Goal: Book appointment/travel/reservation

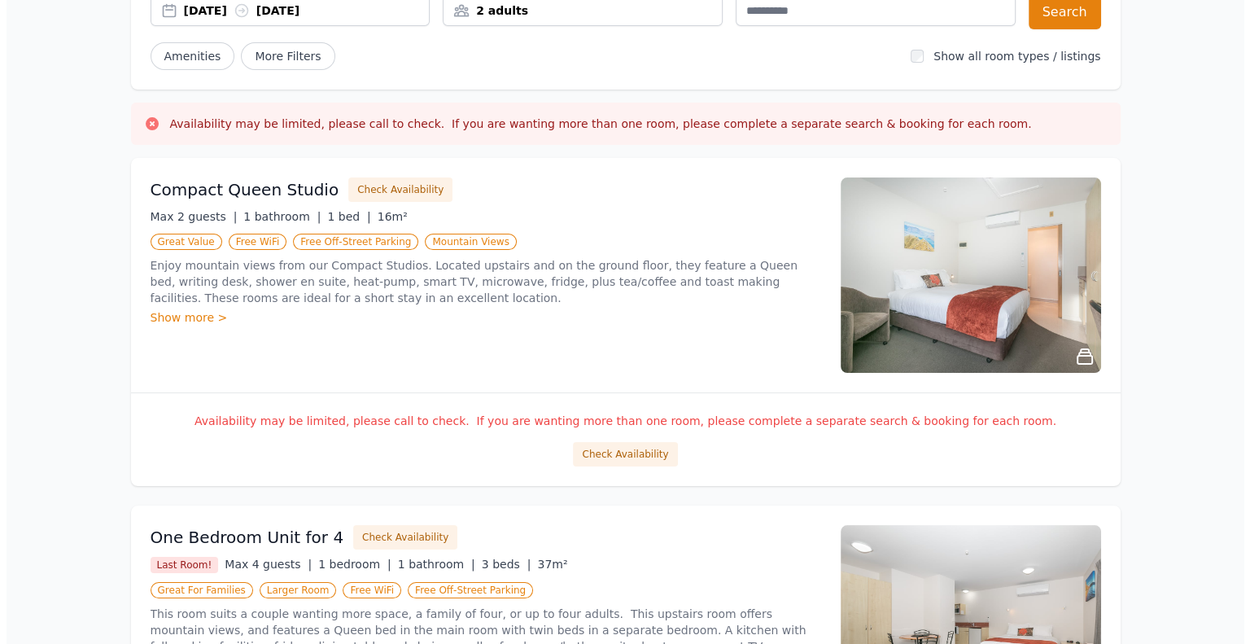
scroll to position [163, 0]
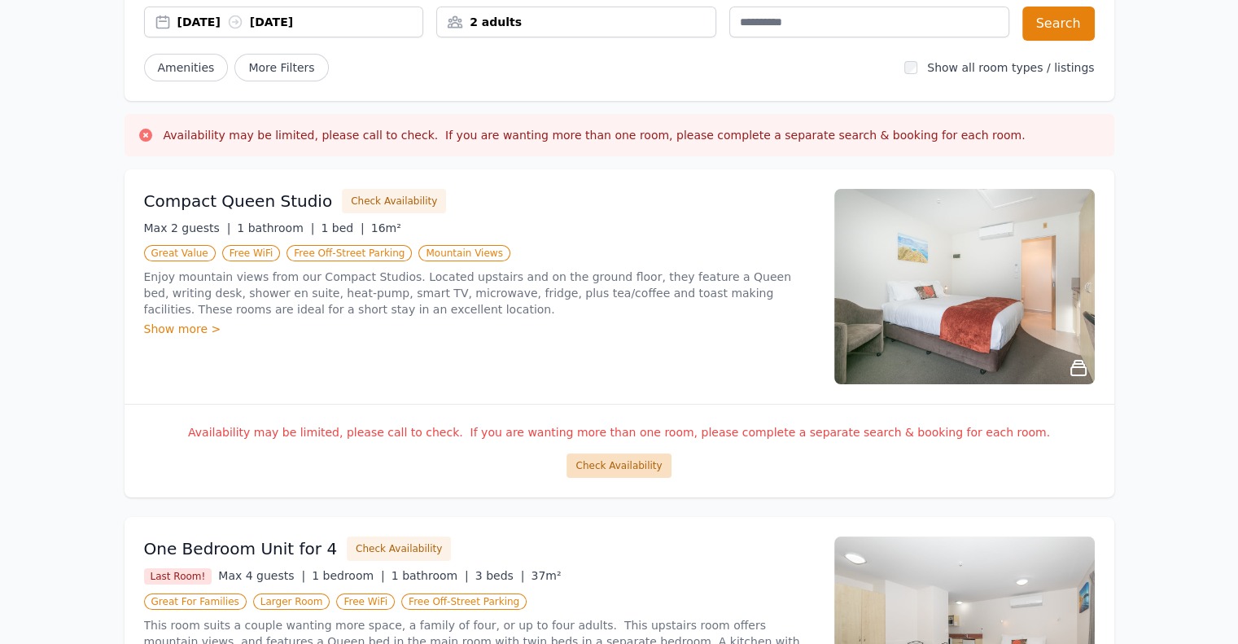
click at [635, 463] on button "Check Availability" at bounding box center [619, 465] width 104 height 24
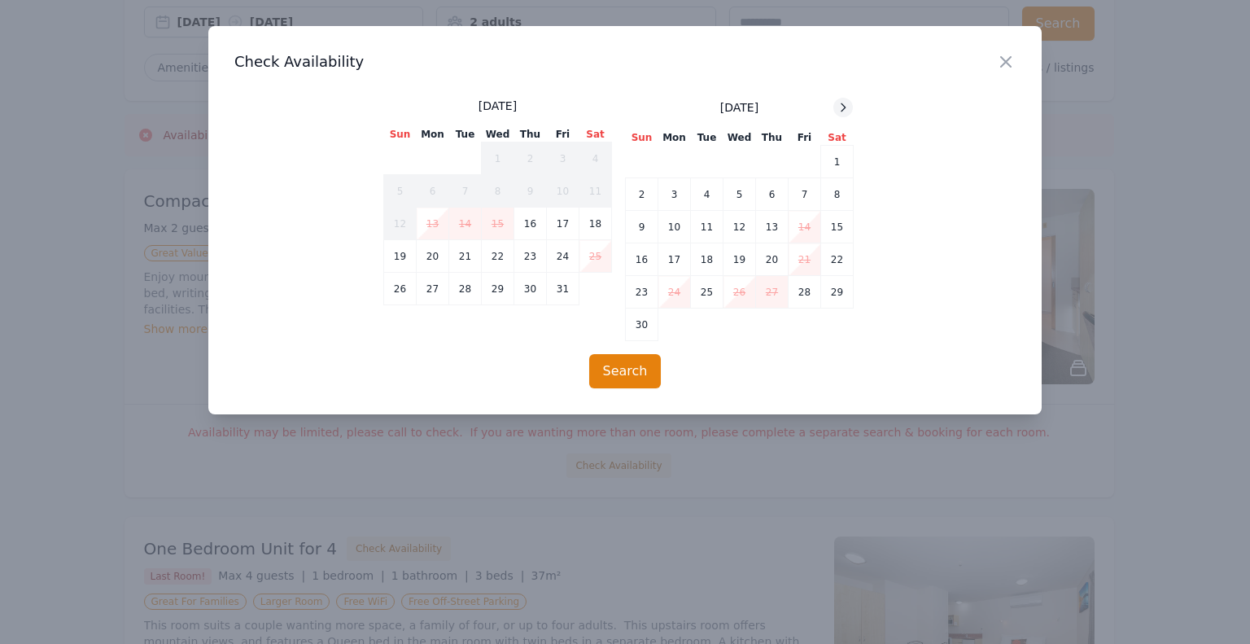
click at [840, 105] on icon at bounding box center [843, 107] width 13 height 13
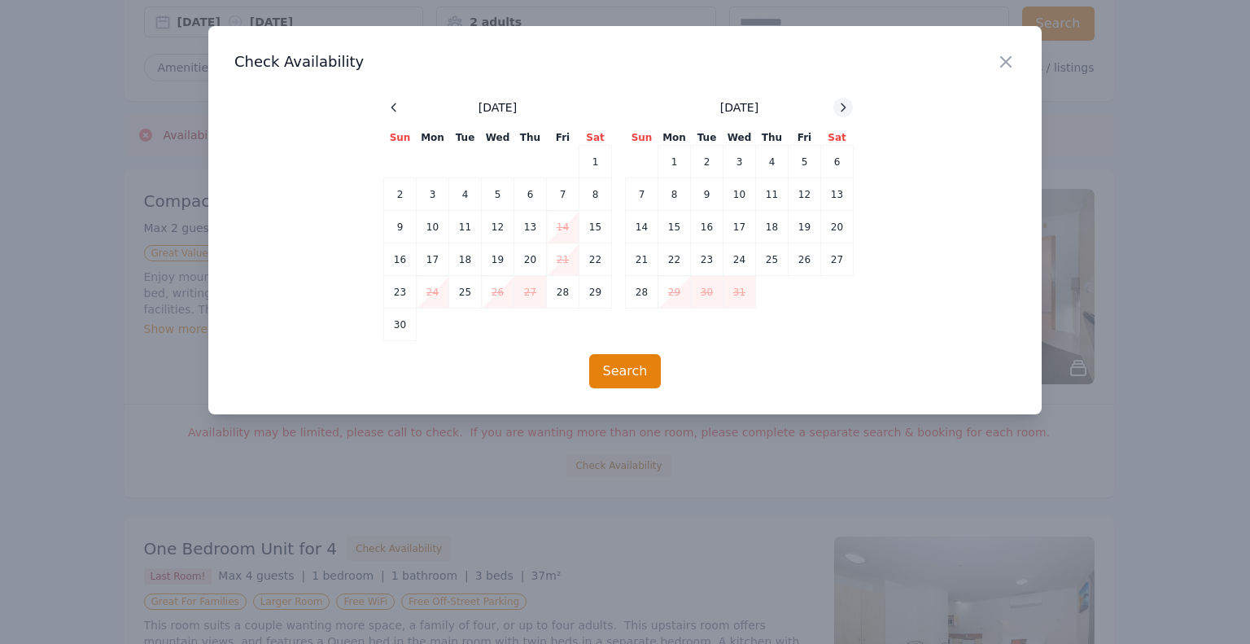
click at [840, 105] on icon at bounding box center [843, 107] width 13 height 13
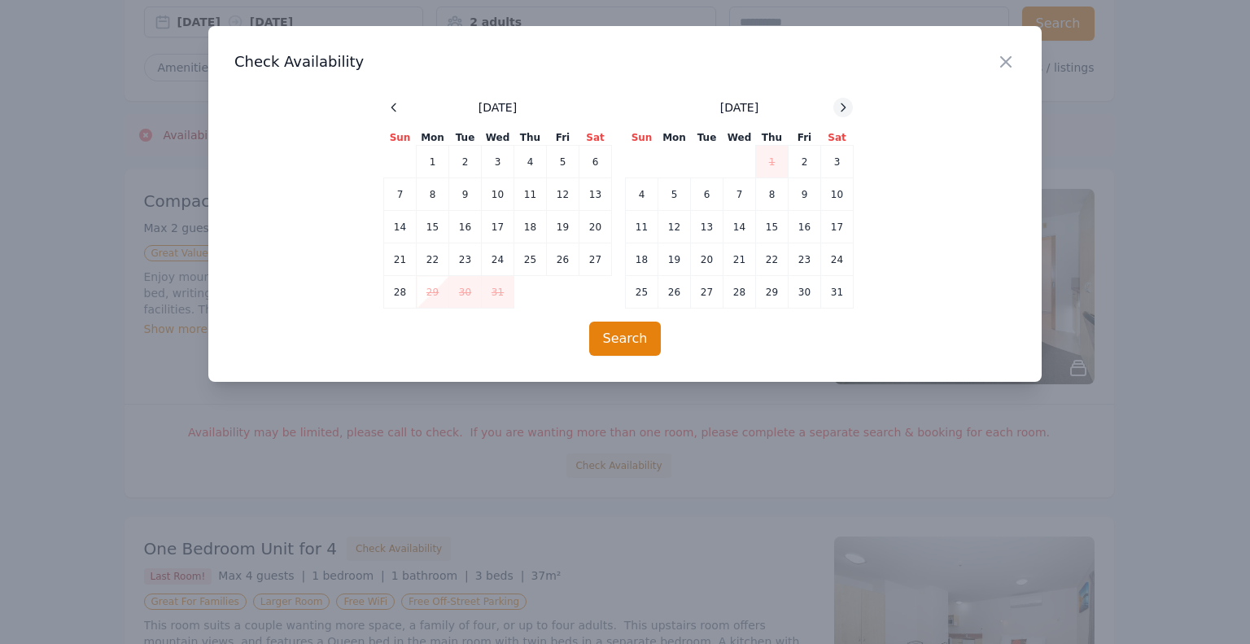
click at [840, 105] on icon at bounding box center [843, 107] width 13 height 13
click at [772, 162] on td "2" at bounding box center [772, 162] width 33 height 33
click at [632, 196] on td "5" at bounding box center [642, 194] width 33 height 33
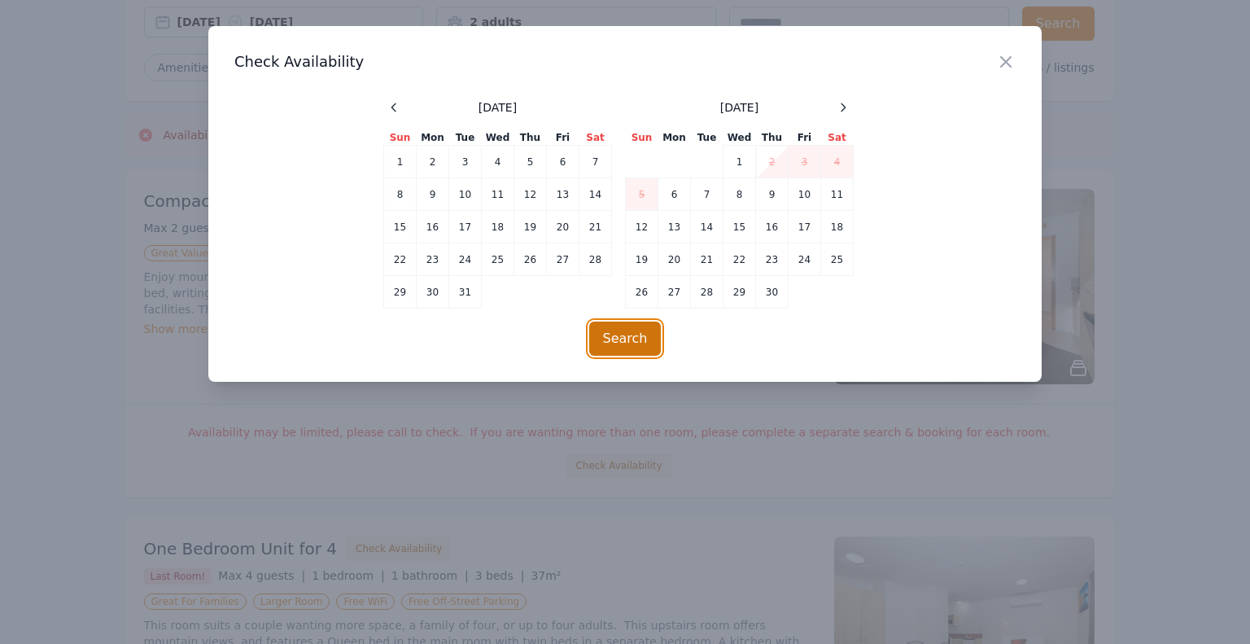
click at [635, 341] on button "Search" at bounding box center [625, 339] width 72 height 34
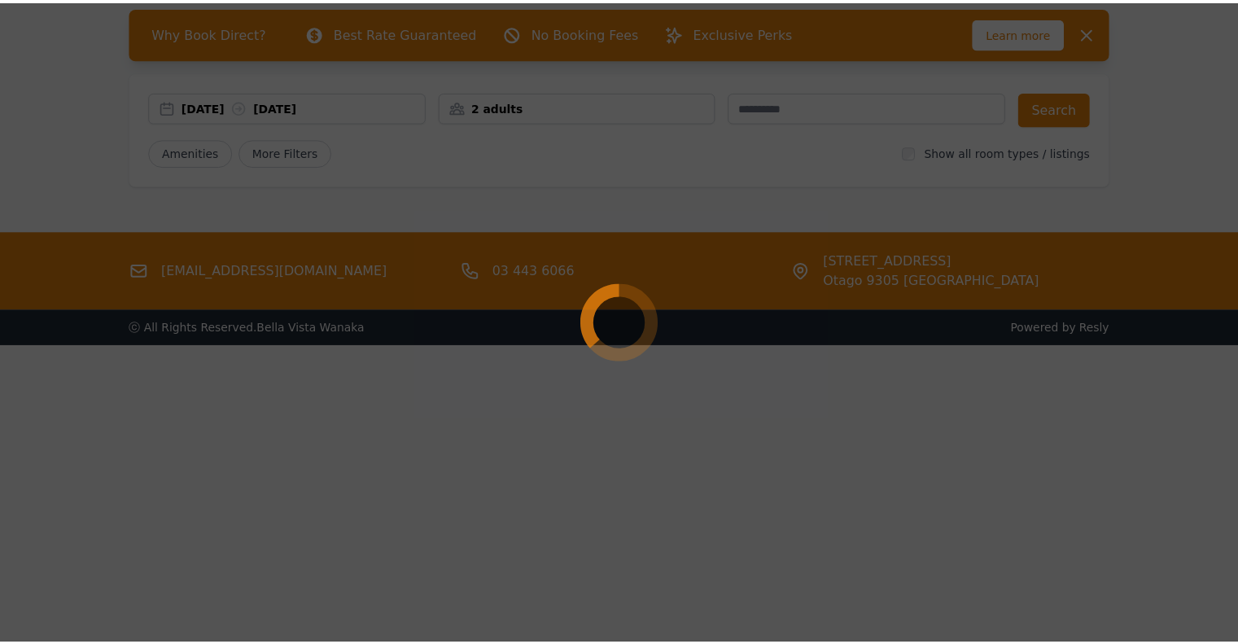
scroll to position [78, 0]
